Goal: Check status

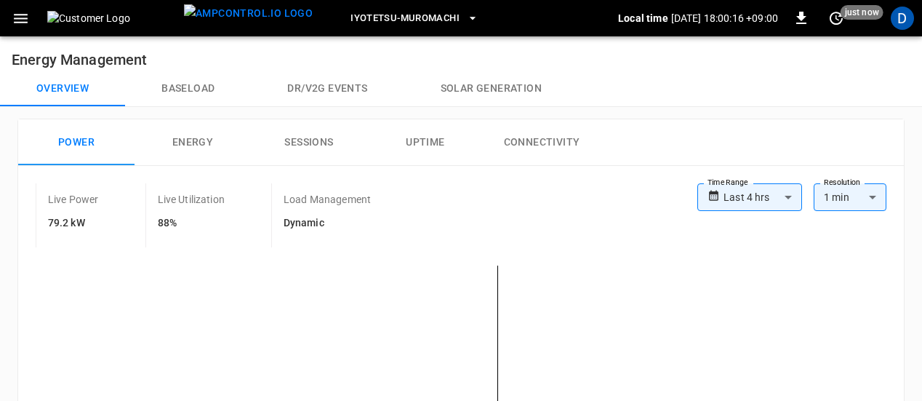
scroll to position [145, 0]
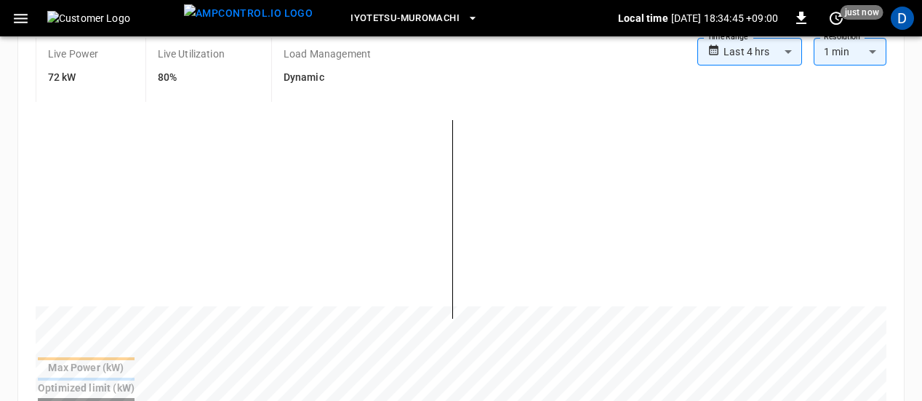
click at [779, 55] on body "**********" at bounding box center [461, 367] width 922 height 1025
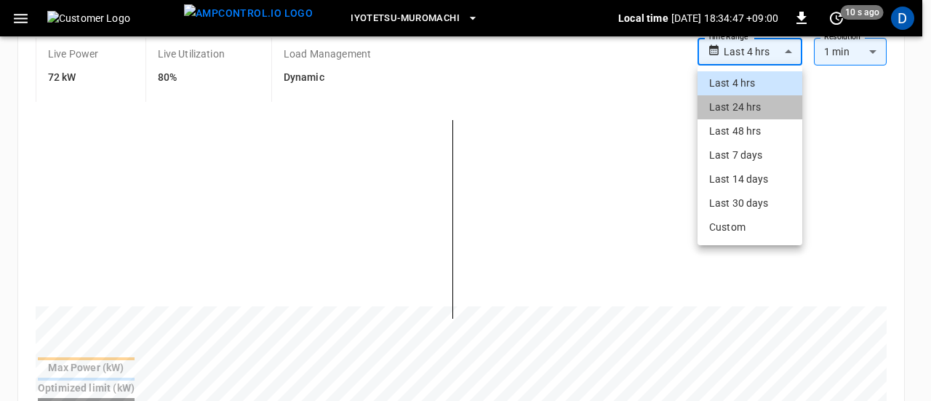
click at [741, 108] on li "Last 24 hrs" at bounding box center [749, 107] width 105 height 24
type input "**********"
